Goal: Complete application form: Complete application form

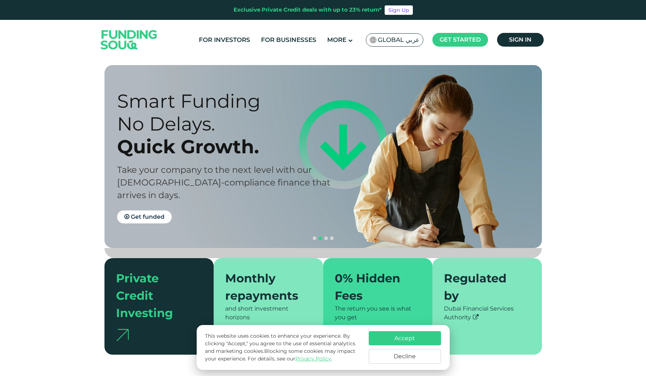
click at [386, 351] on button "Decline" at bounding box center [405, 356] width 72 height 15
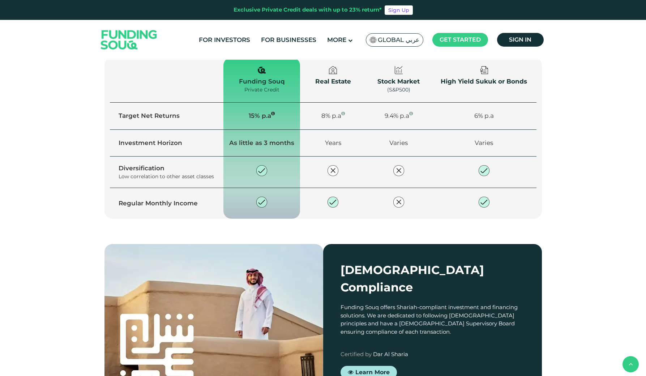
scroll to position [583, 0]
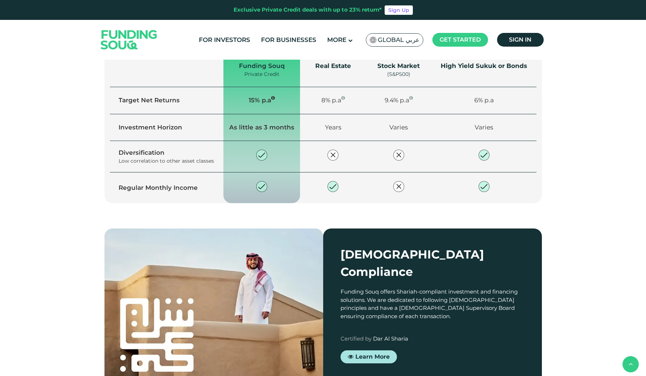
click at [191, 70] on span "Explore our opportunities" at bounding box center [168, 67] width 77 height 7
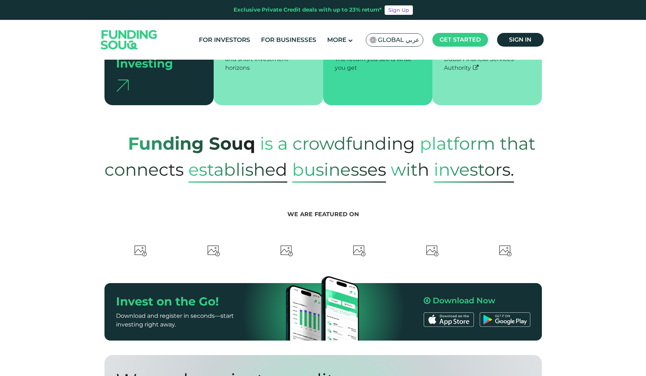
scroll to position [453, 0]
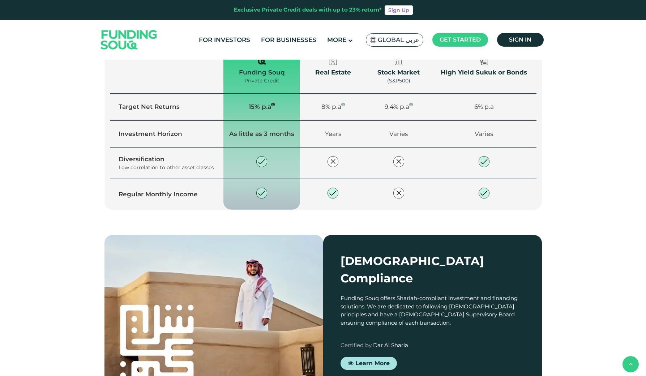
type tc-range-slider "4"
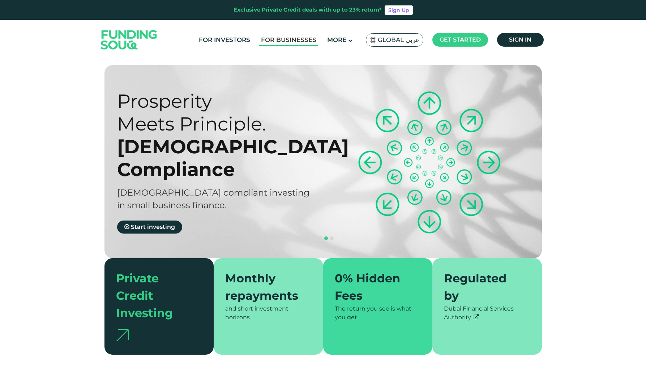
scroll to position [0, 0]
click at [296, 36] on link "For Businesses" at bounding box center [288, 40] width 59 height 12
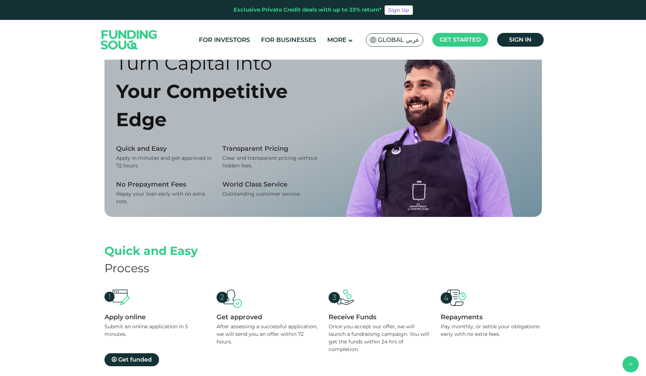
scroll to position [487, 0]
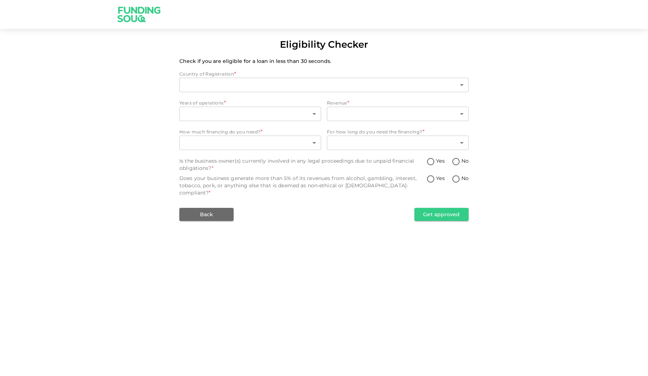
type input "1"
click at [259, 112] on body "Eligibility Checker Check if you are eligible for a loan in less than 30 second…" at bounding box center [324, 188] width 648 height 376
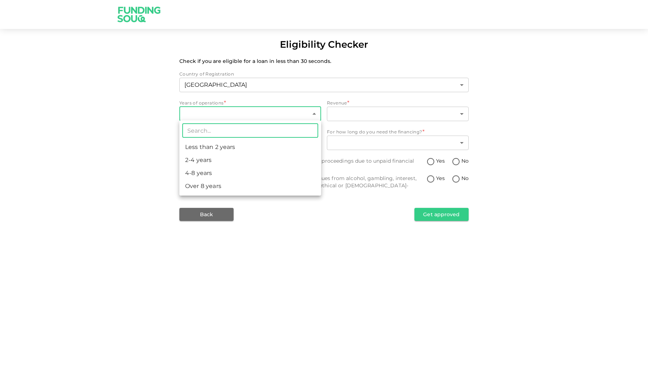
click at [227, 144] on li "Less than 2 years" at bounding box center [250, 147] width 142 height 13
type input "1"
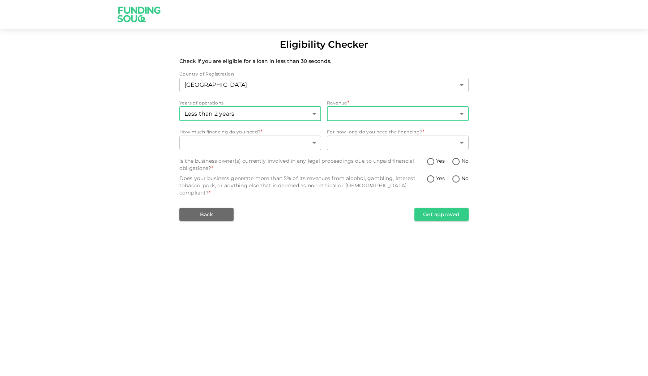
click at [346, 113] on body "Eligibility Checker Check if you are eligible for a loan in less than 30 second…" at bounding box center [324, 188] width 648 height 376
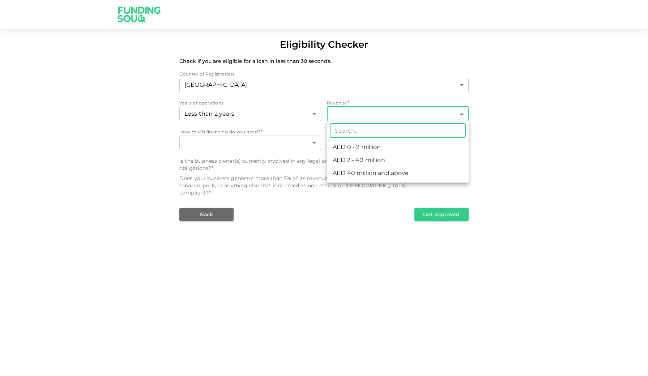
click at [356, 146] on li "AED 0 - 2 million" at bounding box center [398, 147] width 142 height 13
type input "1"
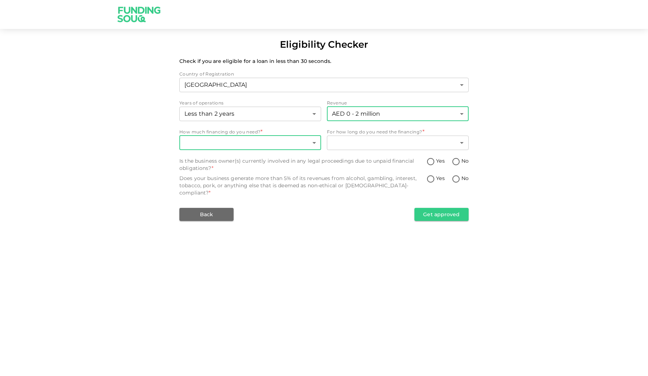
click at [286, 143] on body "Eligibility Checker Check if you are eligible for a loan in less than 30 second…" at bounding box center [324, 188] width 648 height 376
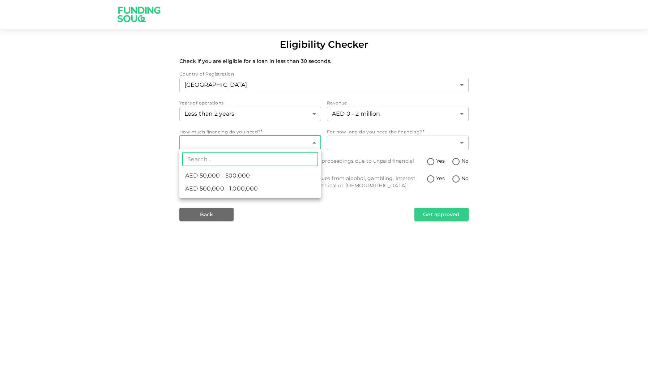
click at [276, 173] on li "AED 50,000 - 500,000" at bounding box center [250, 175] width 142 height 13
type input "1"
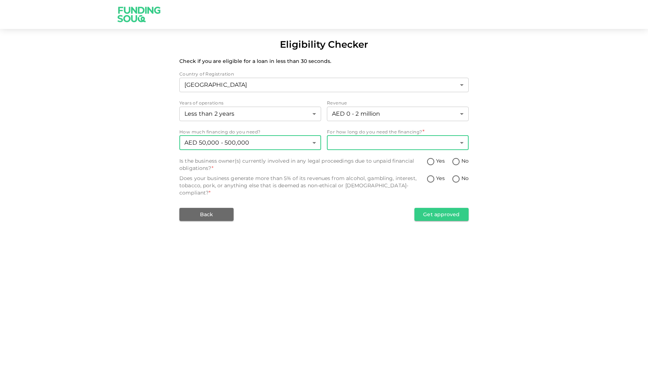
click at [377, 141] on body "Eligibility Checker Check if you are eligible for a loan in less than 30 second…" at bounding box center [324, 188] width 648 height 376
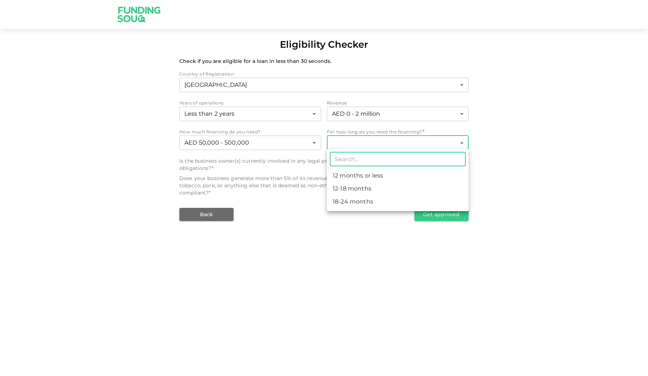
click at [377, 188] on li "12-18 months" at bounding box center [398, 188] width 142 height 13
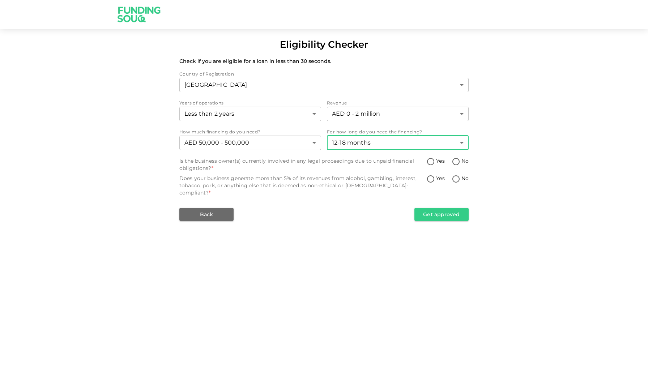
click at [437, 139] on body "Eligibility Checker Check if you are eligible for a loan in less than 30 second…" at bounding box center [324, 188] width 648 height 376
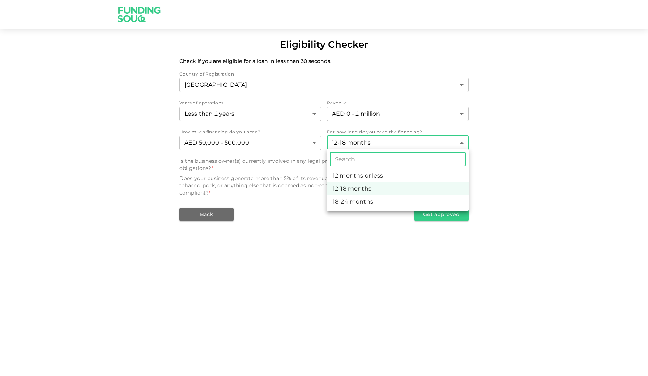
click at [384, 199] on li "18-24 months" at bounding box center [398, 201] width 142 height 13
type input "3"
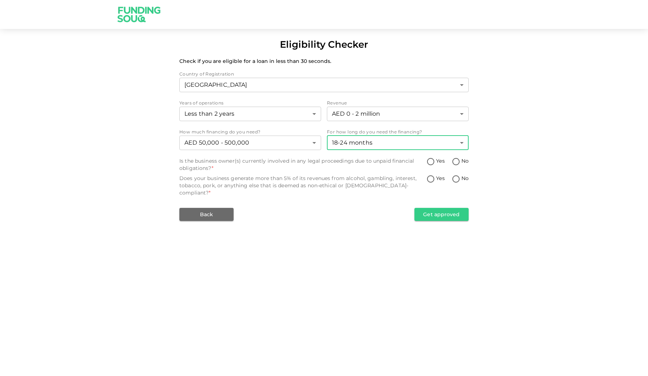
click at [454, 178] on input "No" at bounding box center [455, 180] width 11 height 10
radio input "true"
click at [455, 163] on input "No" at bounding box center [455, 162] width 11 height 10
radio input "true"
click at [444, 208] on button "Get approved" at bounding box center [441, 214] width 54 height 13
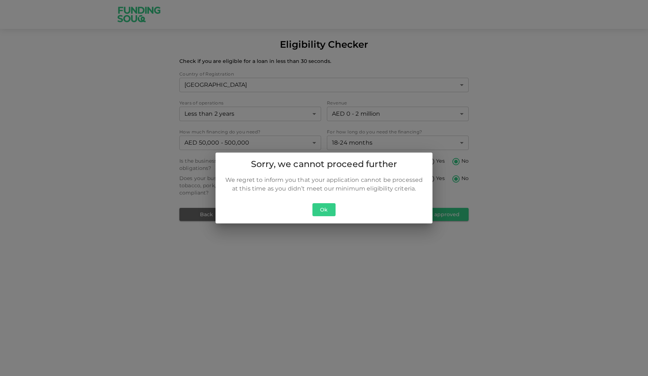
click at [328, 210] on button "Ok" at bounding box center [323, 209] width 23 height 13
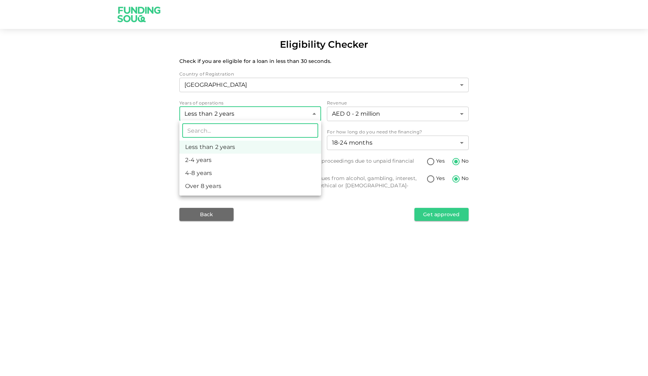
click at [311, 116] on body "Eligibility Checker Check if you are eligible for a loan in less than 30 second…" at bounding box center [324, 188] width 648 height 376
click at [281, 159] on li "2-4 years" at bounding box center [250, 160] width 142 height 13
type input "2"
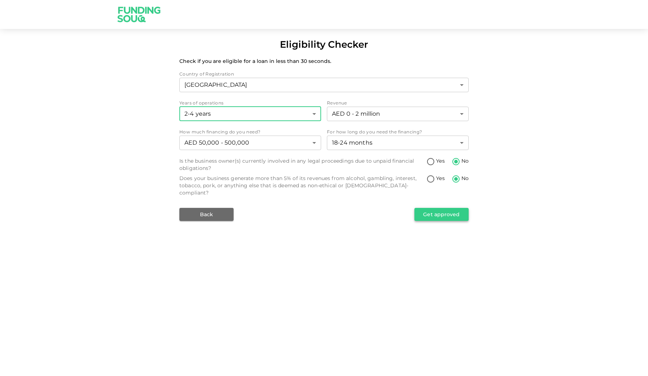
click at [420, 208] on button "Get approved" at bounding box center [441, 214] width 54 height 13
